Goal: Task Accomplishment & Management: Use online tool/utility

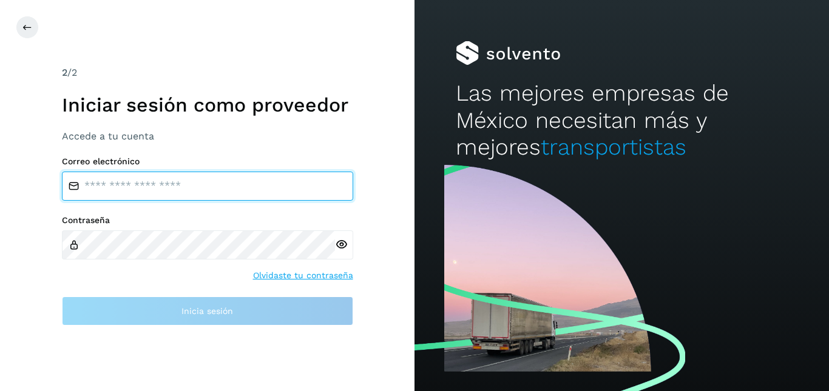
click at [197, 187] on input "email" at bounding box center [207, 186] width 291 height 29
type input "**********"
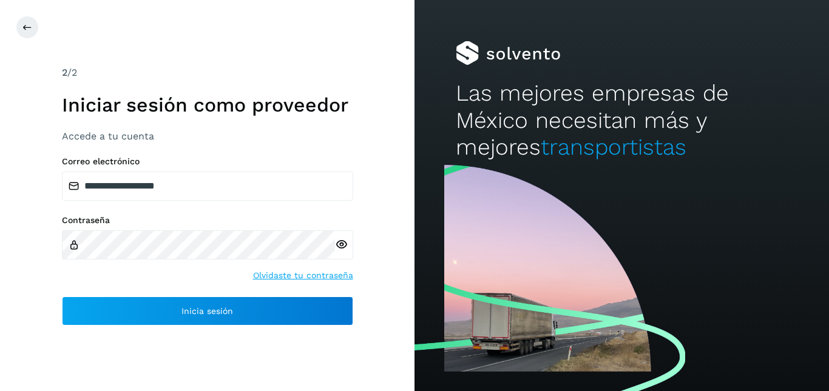
click at [344, 246] on icon at bounding box center [341, 244] width 13 height 13
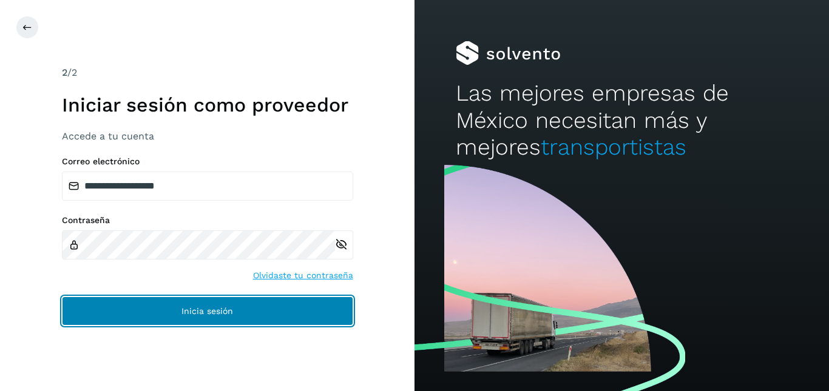
click at [223, 305] on button "Inicia sesión" at bounding box center [207, 311] width 291 height 29
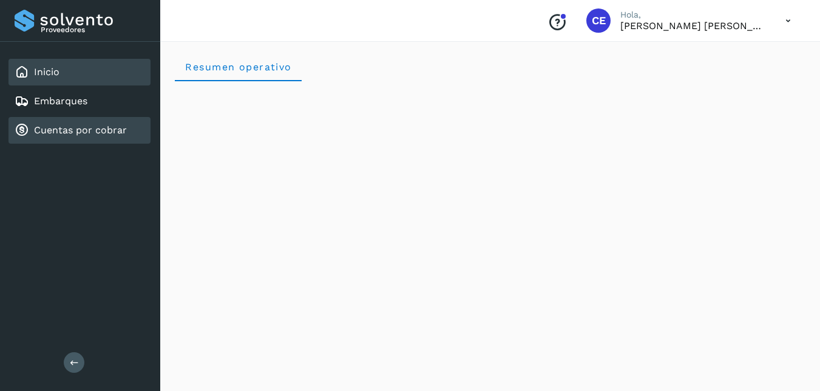
click at [101, 120] on div "Cuentas por cobrar" at bounding box center [79, 130] width 142 height 27
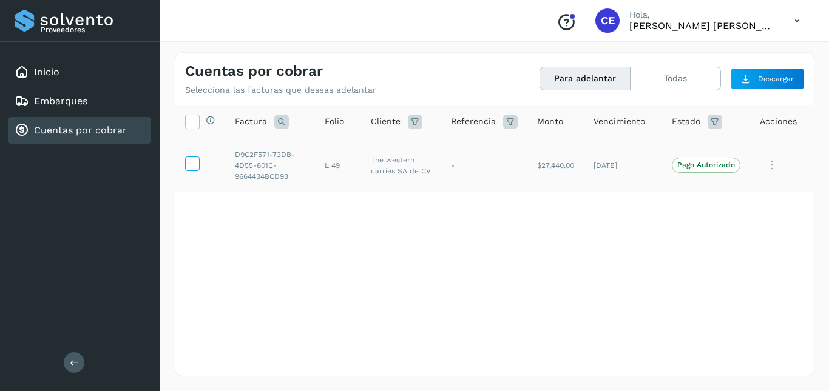
click at [187, 166] on icon at bounding box center [192, 163] width 13 height 13
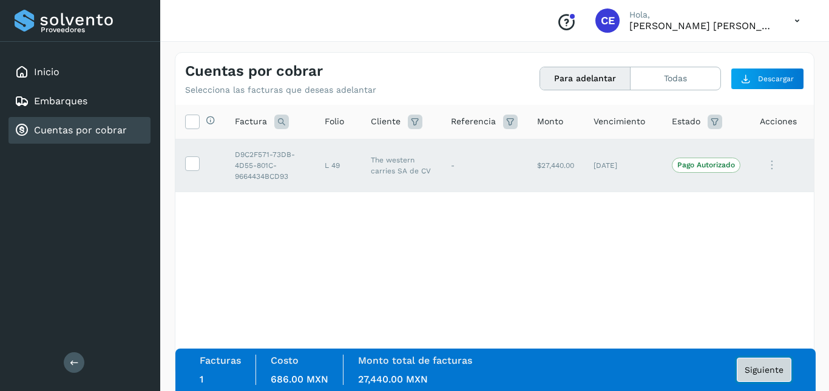
click at [768, 375] on button "Siguiente" at bounding box center [764, 370] width 55 height 24
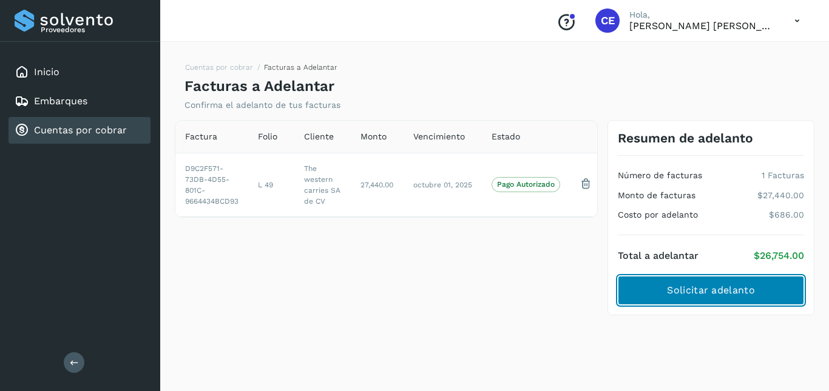
click at [745, 285] on span "Solicitar adelanto" at bounding box center [710, 290] width 87 height 13
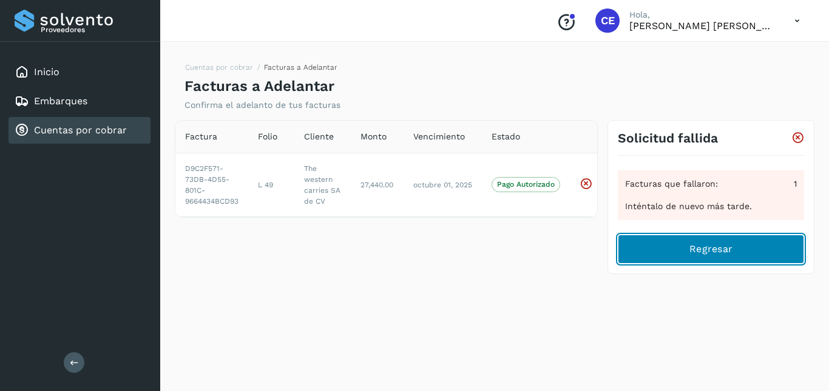
click at [696, 252] on span "Regresar" at bounding box center [710, 249] width 43 height 13
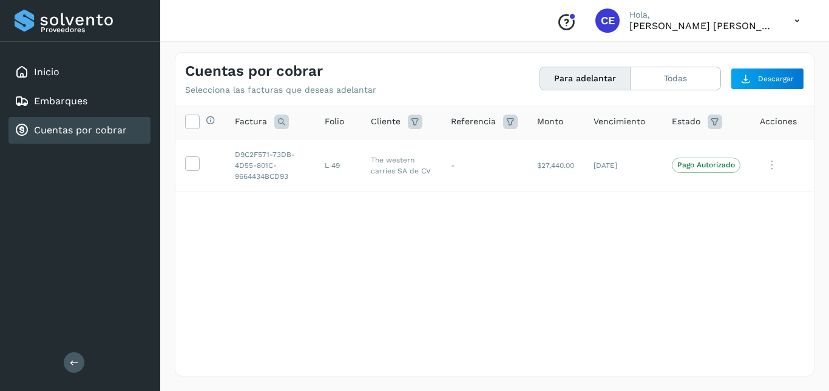
click at [785, 24] on icon at bounding box center [796, 20] width 25 height 25
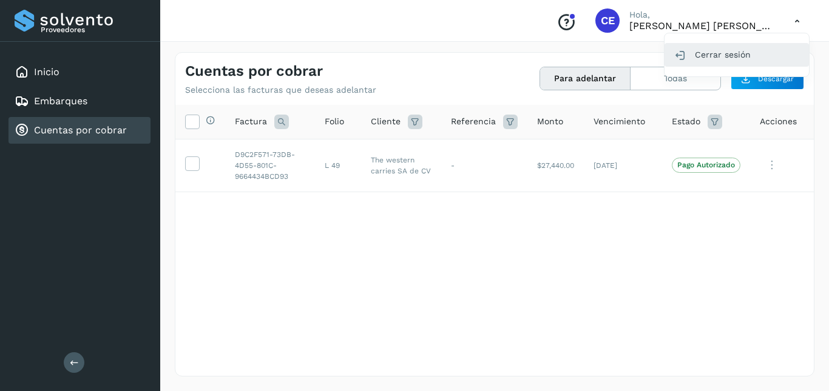
click at [721, 47] on div "Cerrar sesión" at bounding box center [736, 54] width 144 height 23
